Goal: Task Accomplishment & Management: Manage account settings

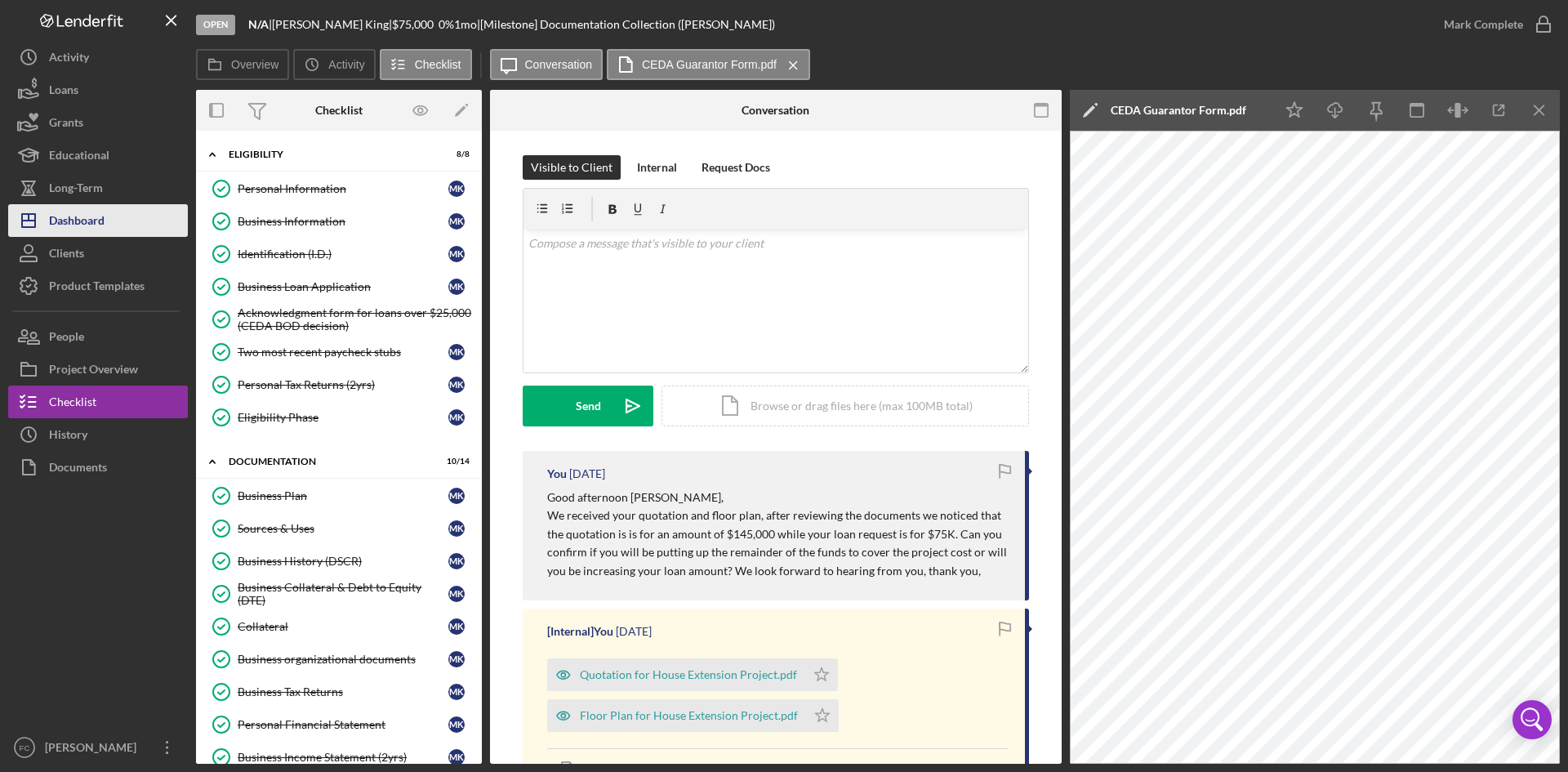
scroll to position [336, 0]
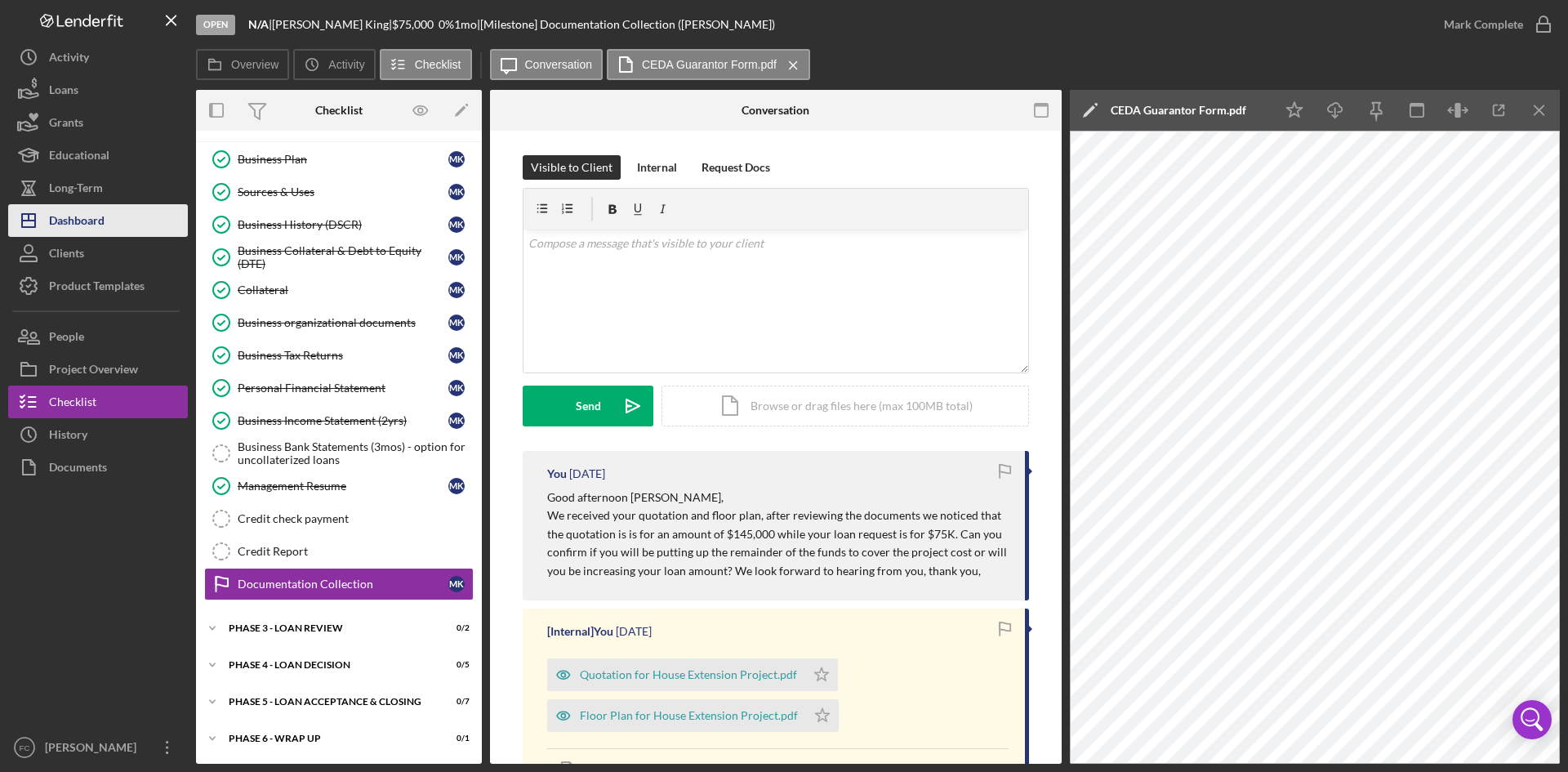
click at [111, 222] on button "Icon/Dashboard Dashboard" at bounding box center [97, 220] width 179 height 33
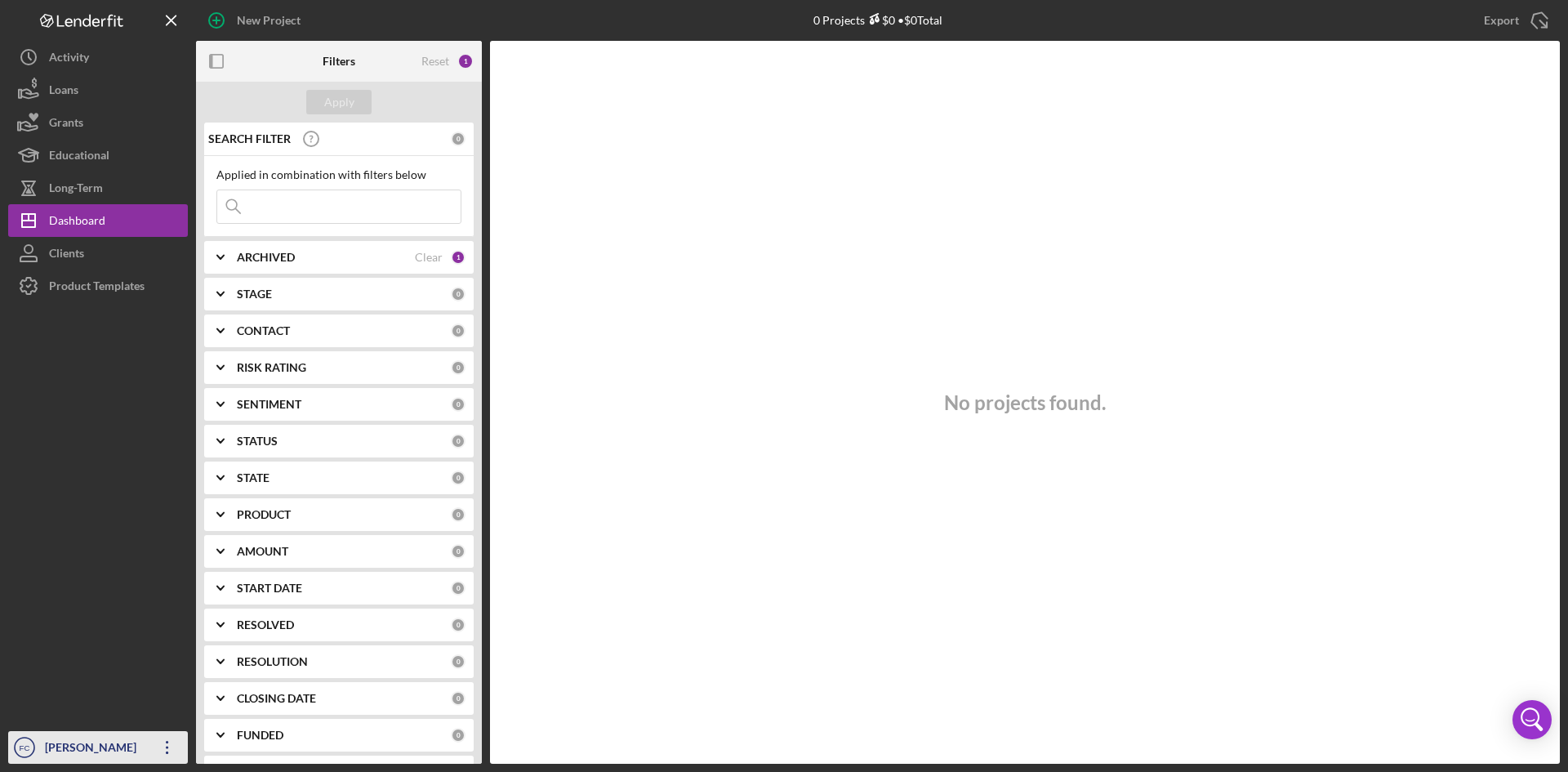
click at [74, 738] on div "[PERSON_NAME]" at bounding box center [94, 750] width 106 height 37
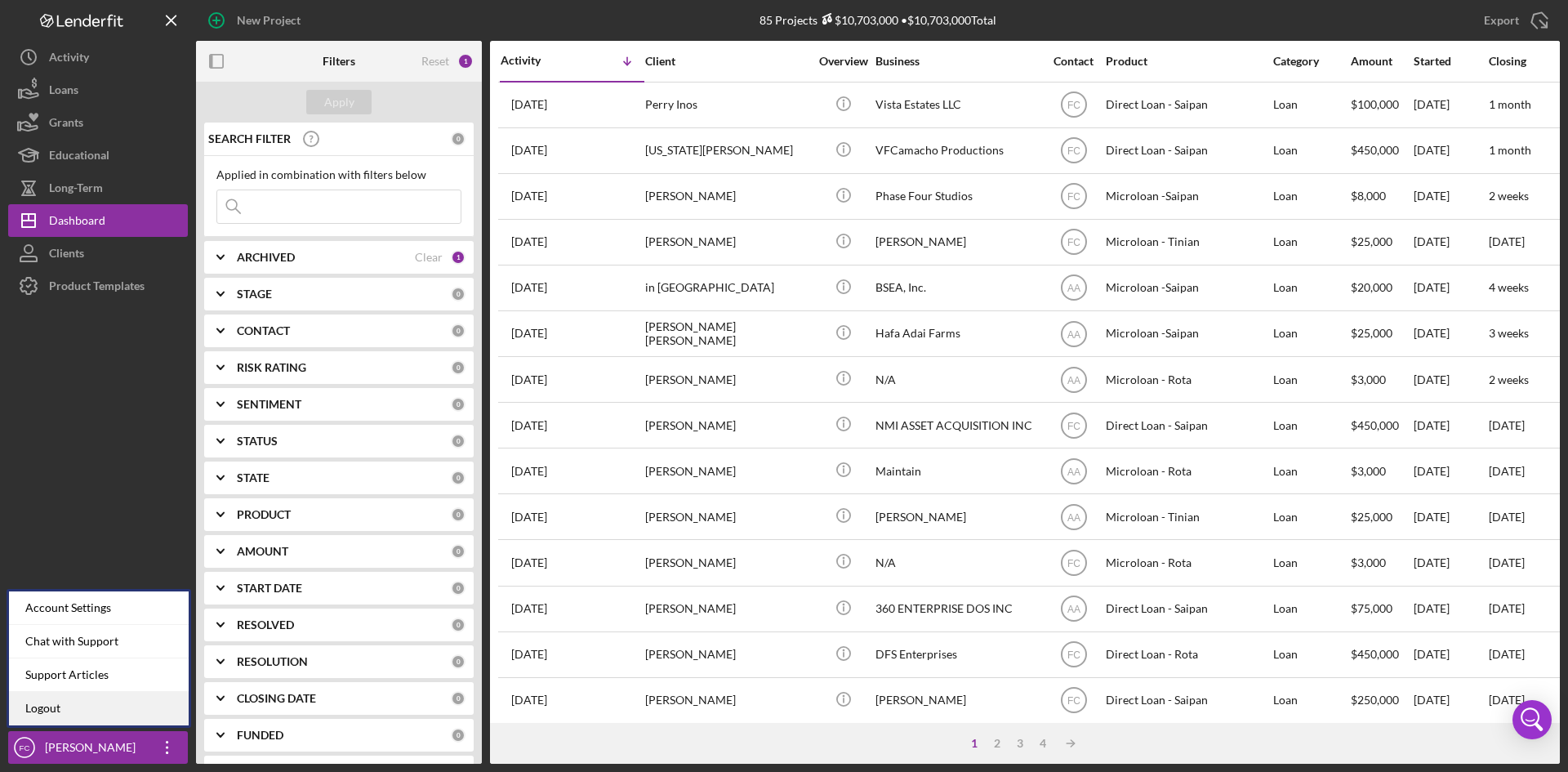
click at [72, 706] on link "Logout" at bounding box center [98, 710] width 179 height 34
